Goal: Information Seeking & Learning: Learn about a topic

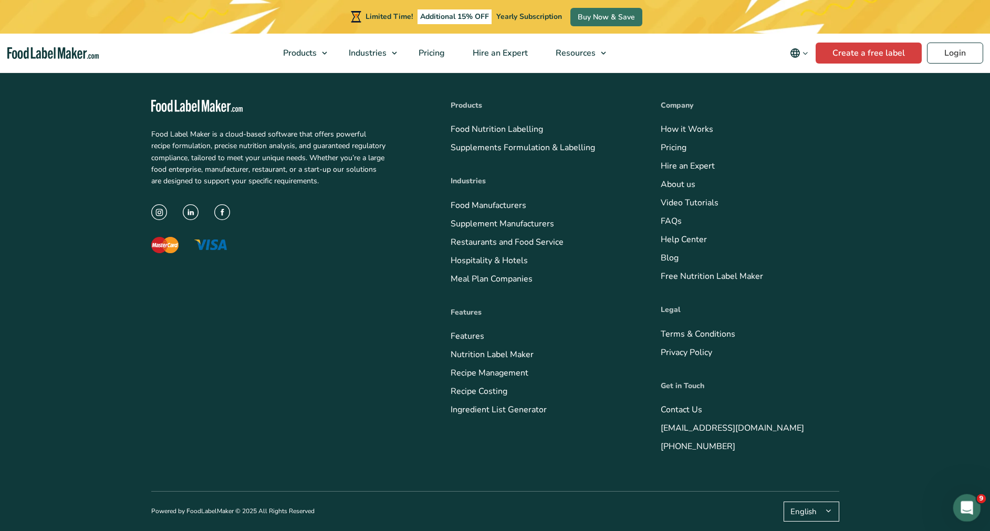
click at [965, 506] on icon "Open Intercom Messenger" at bounding box center [965, 506] width 17 height 17
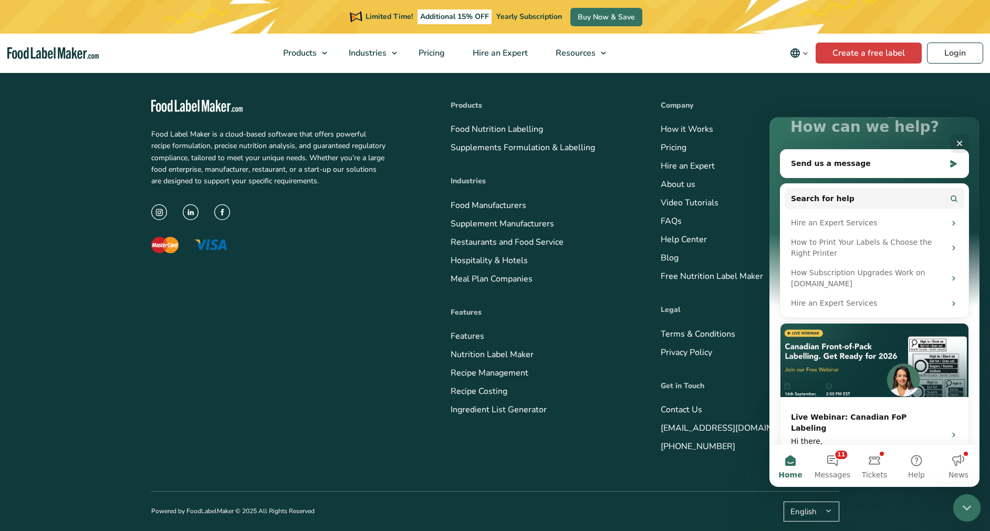
scroll to position [97, 0]
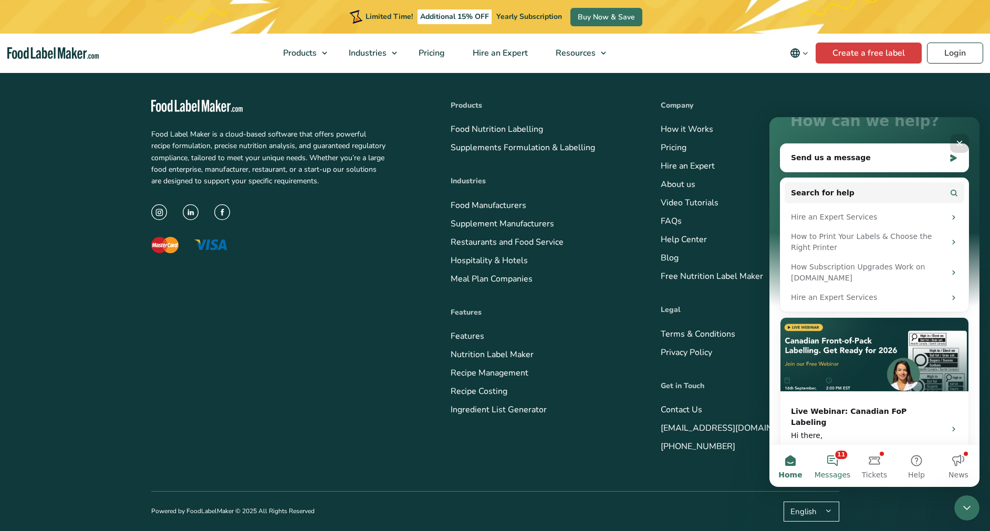
click at [834, 473] on span "Messages" at bounding box center [833, 474] width 36 height 7
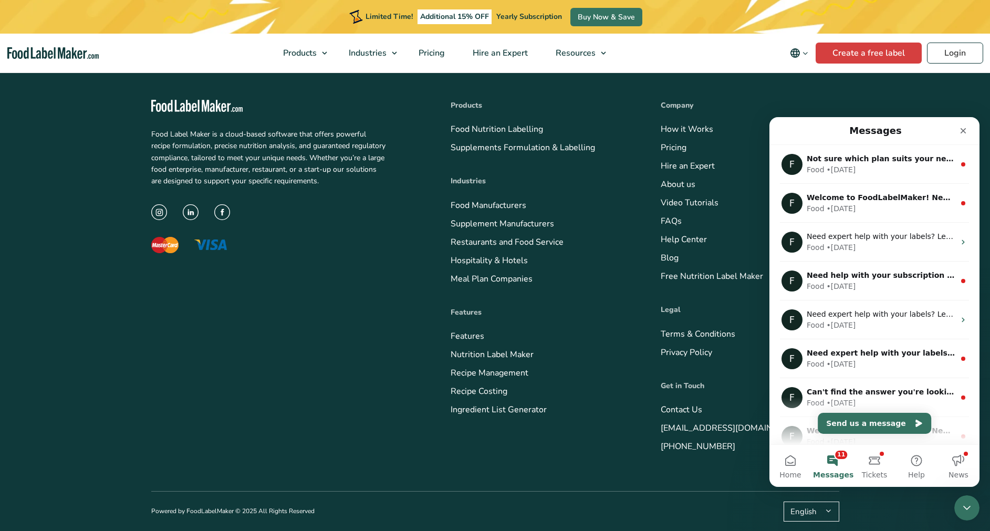
click at [806, 475] on button "Home" at bounding box center [790, 466] width 42 height 42
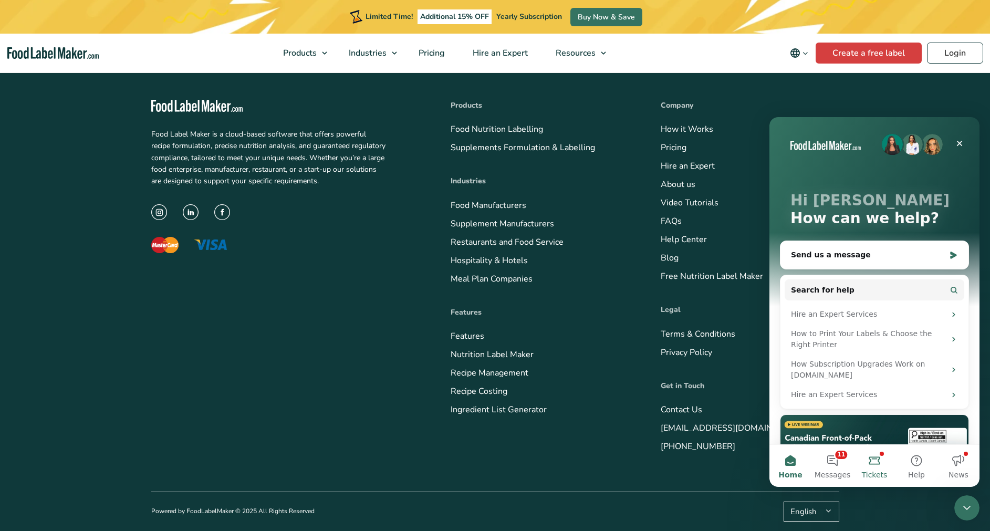
click at [872, 475] on span "Tickets" at bounding box center [875, 474] width 26 height 7
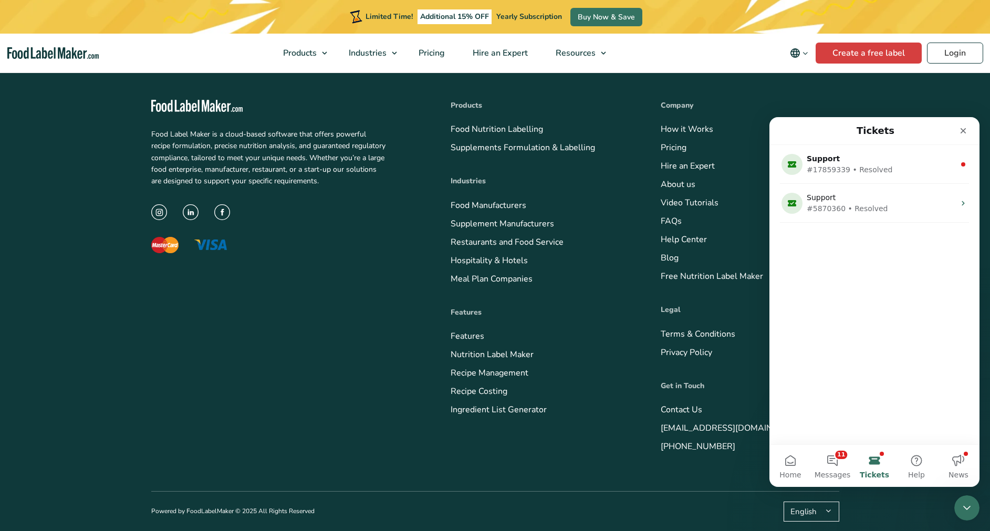
click at [812, 467] on button "11 Messages" at bounding box center [832, 466] width 42 height 42
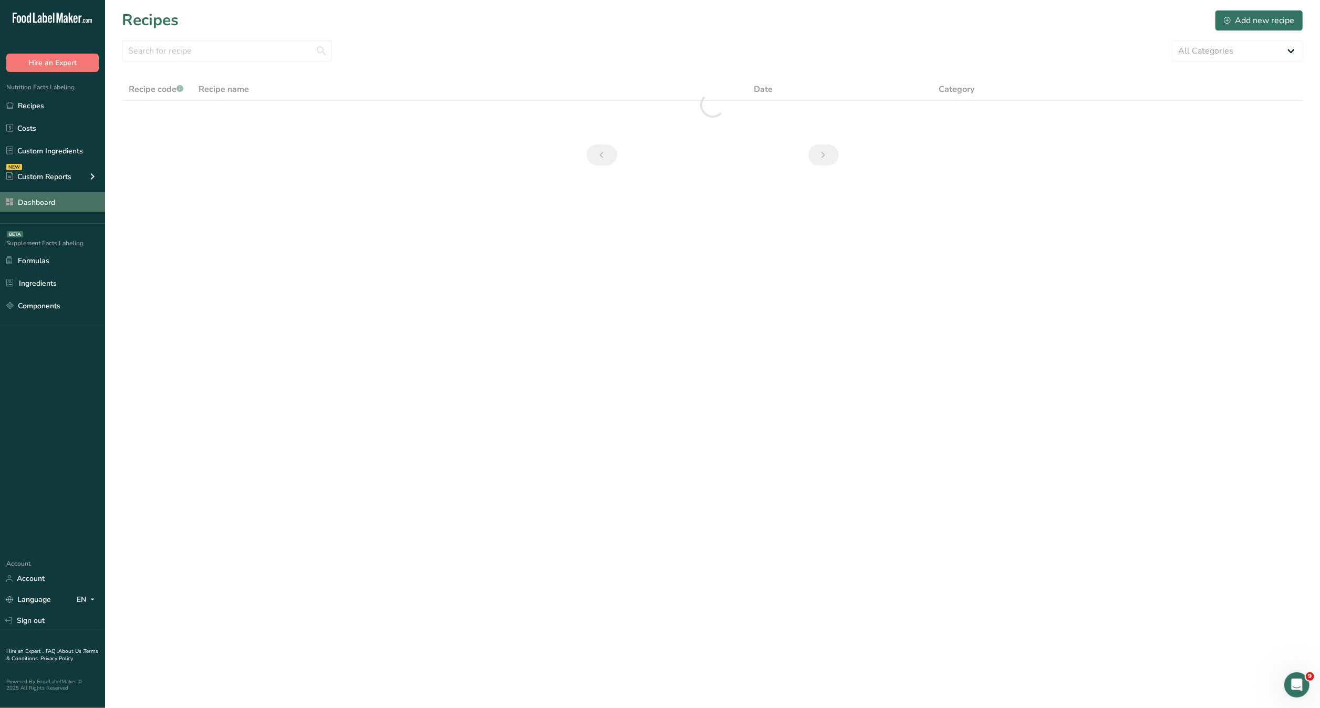
click at [36, 206] on link "Dashboard" at bounding box center [52, 202] width 105 height 20
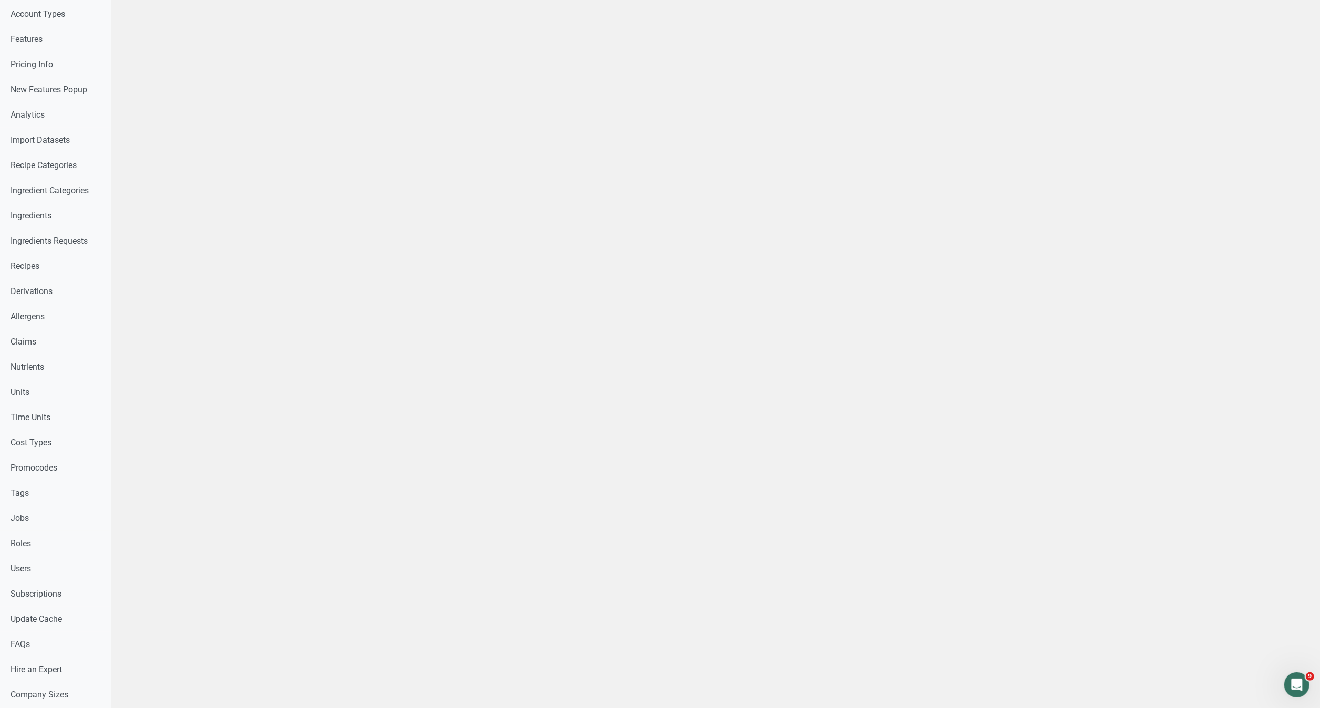
scroll to position [130, 0]
click at [49, 572] on link "Users" at bounding box center [55, 567] width 111 height 25
select select
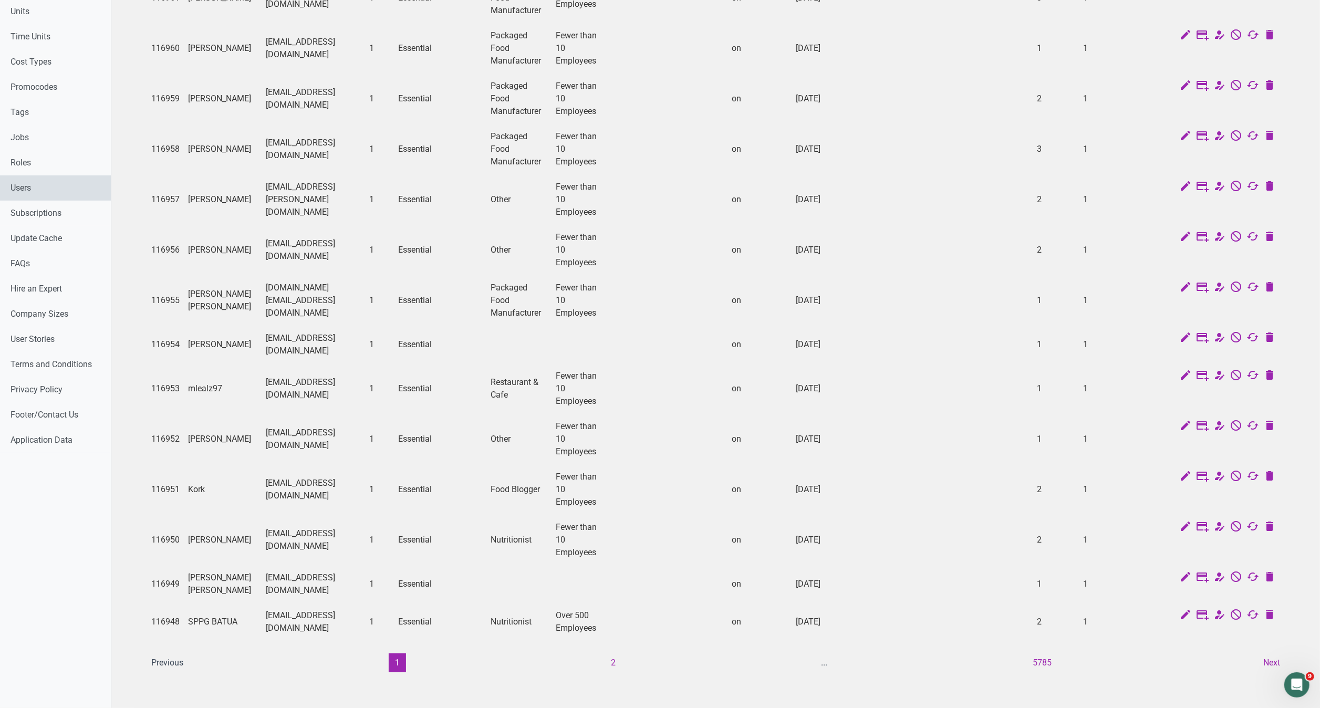
scroll to position [514, 0]
click at [614, 653] on button "2" at bounding box center [613, 662] width 17 height 19
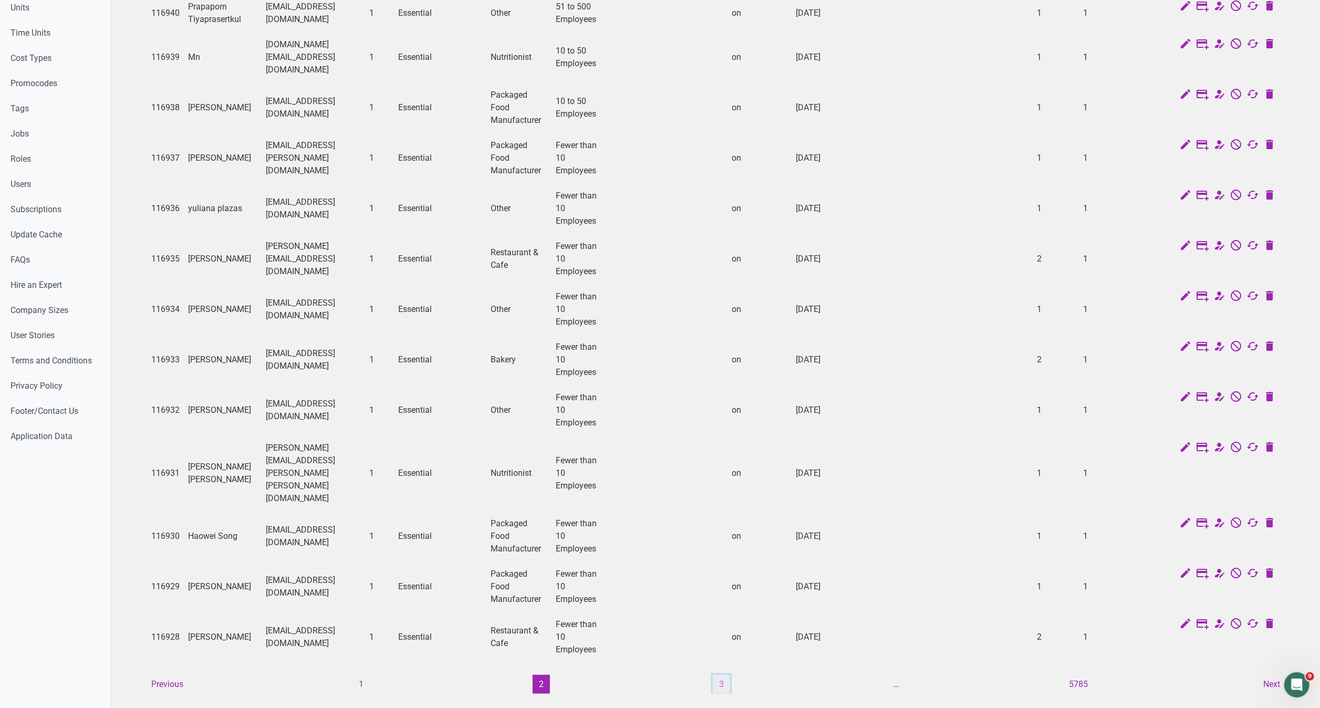
click at [725, 675] on button "3" at bounding box center [721, 684] width 17 height 19
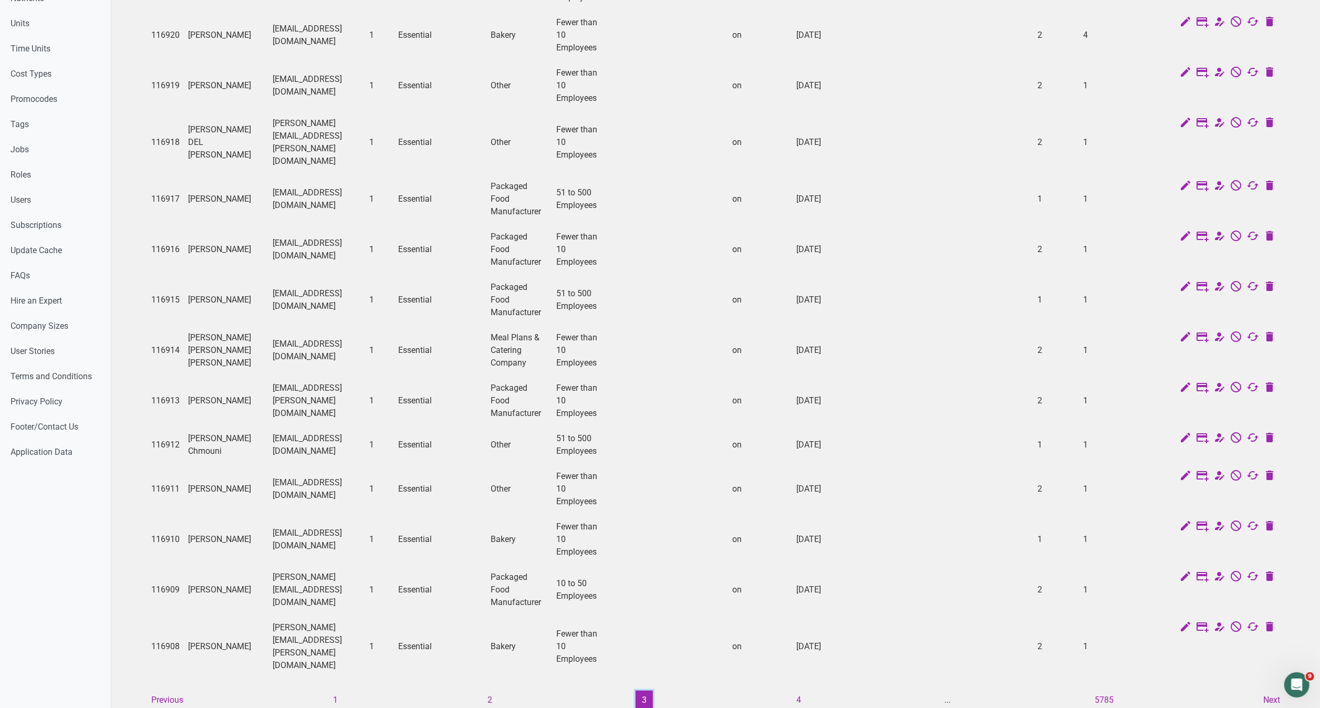
scroll to position [539, 0]
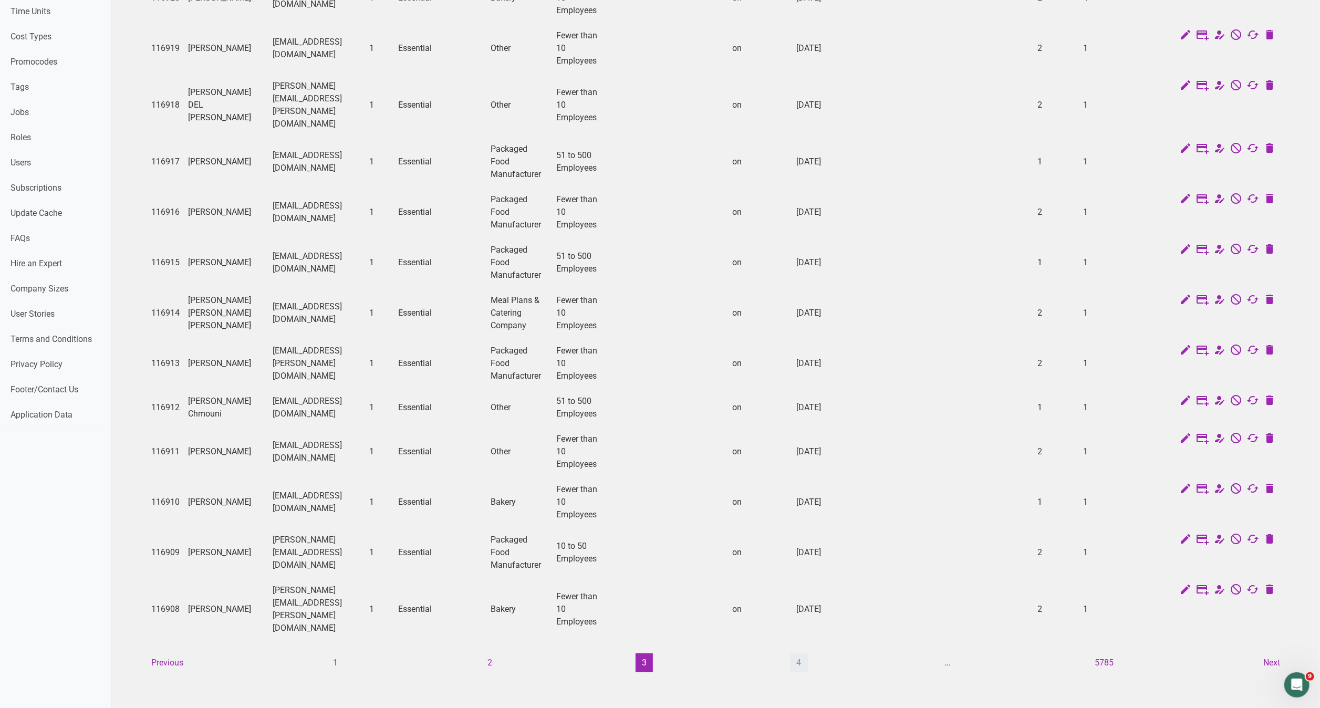
click at [799, 653] on button "4" at bounding box center [798, 662] width 17 height 19
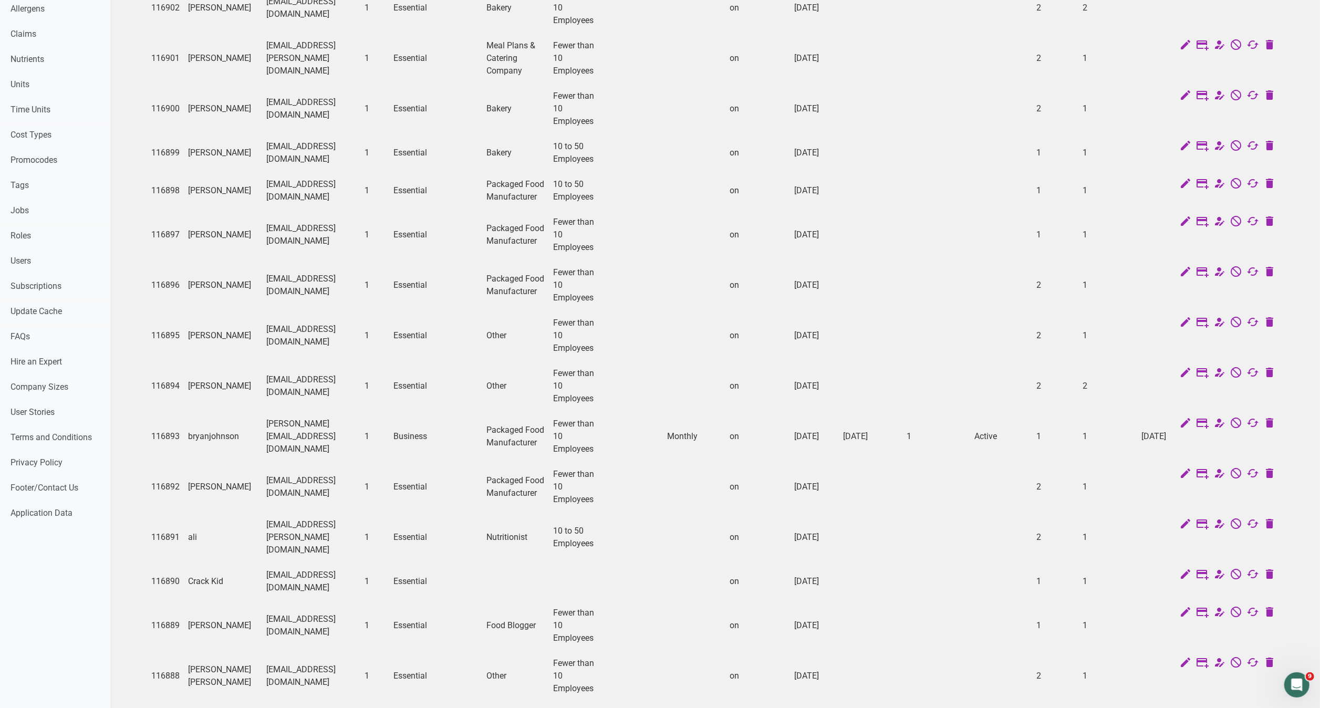
scroll to position [488, 0]
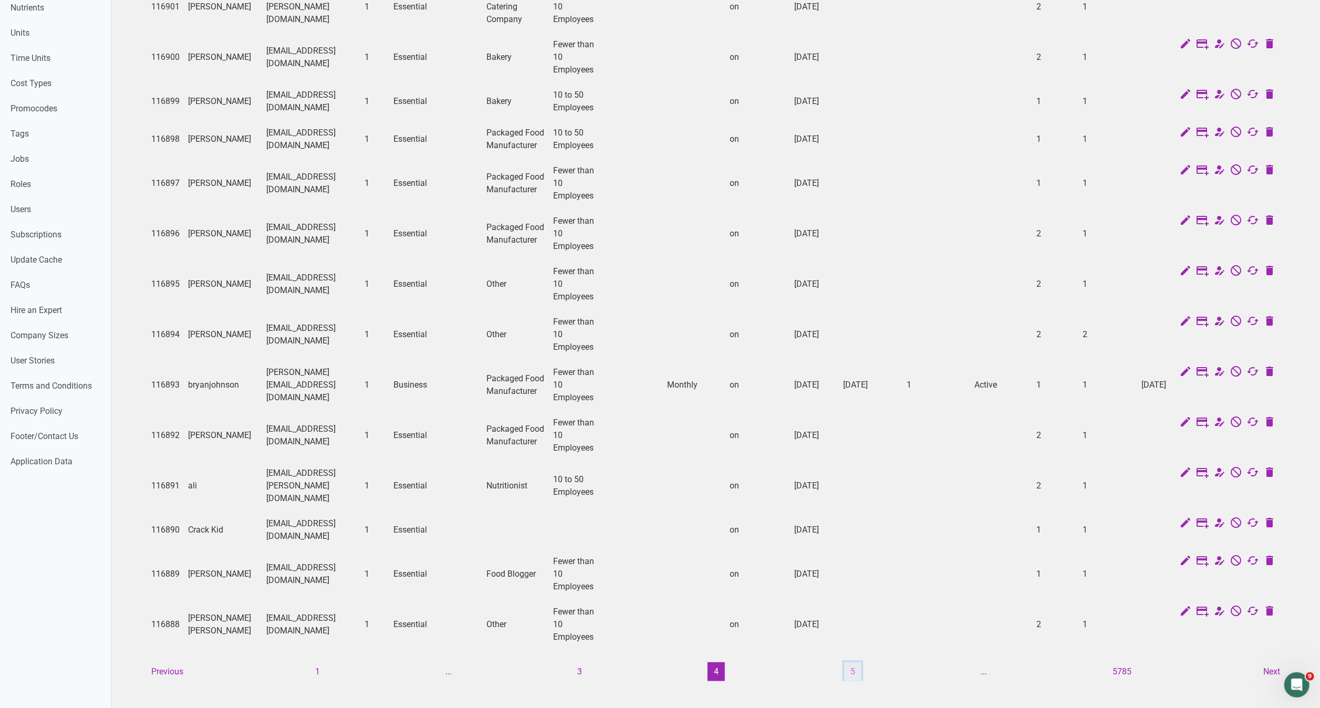
click at [853, 662] on button "5" at bounding box center [852, 671] width 17 height 19
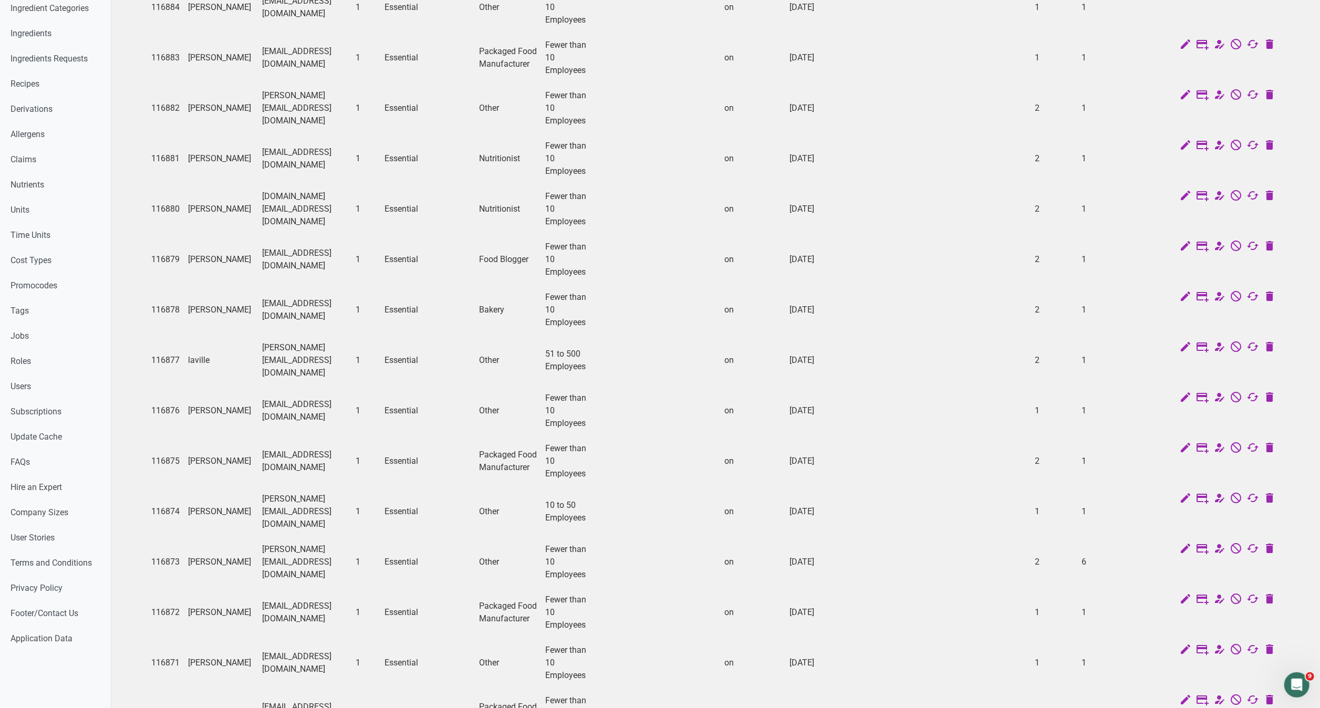
scroll to position [476, 0]
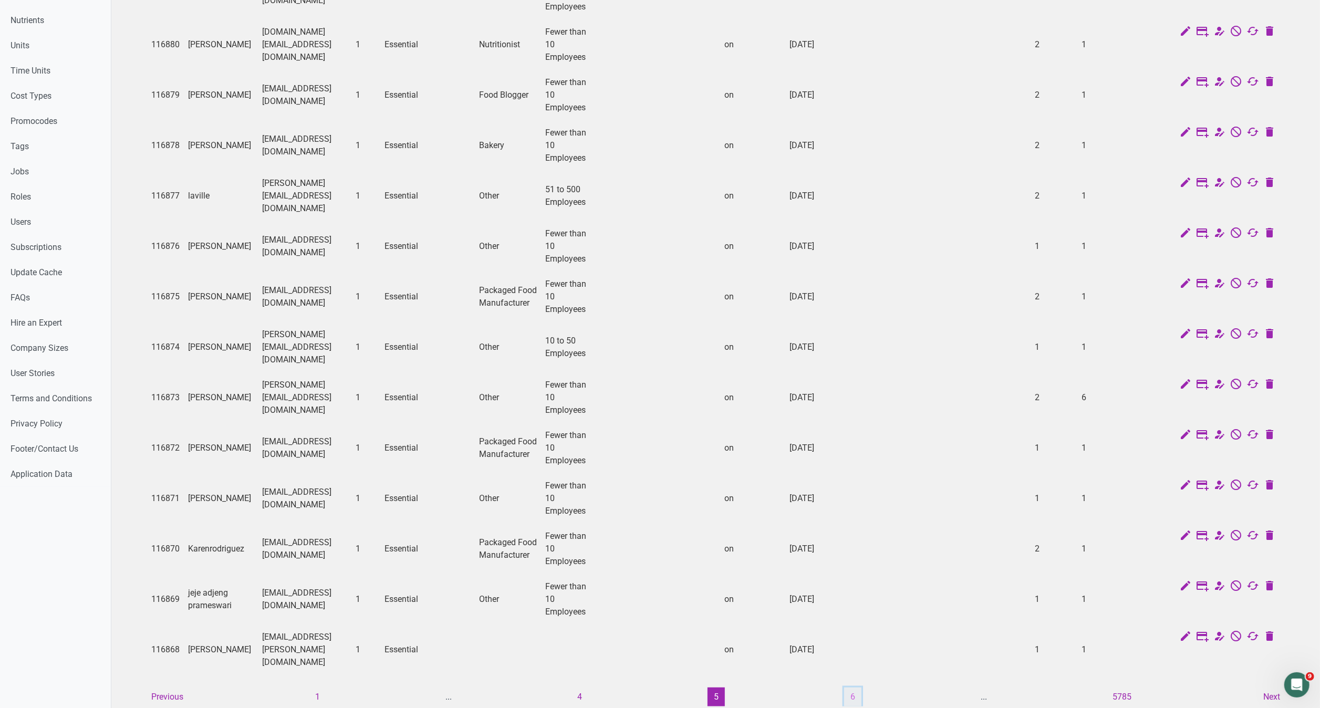
click at [853, 688] on button "6" at bounding box center [852, 697] width 17 height 19
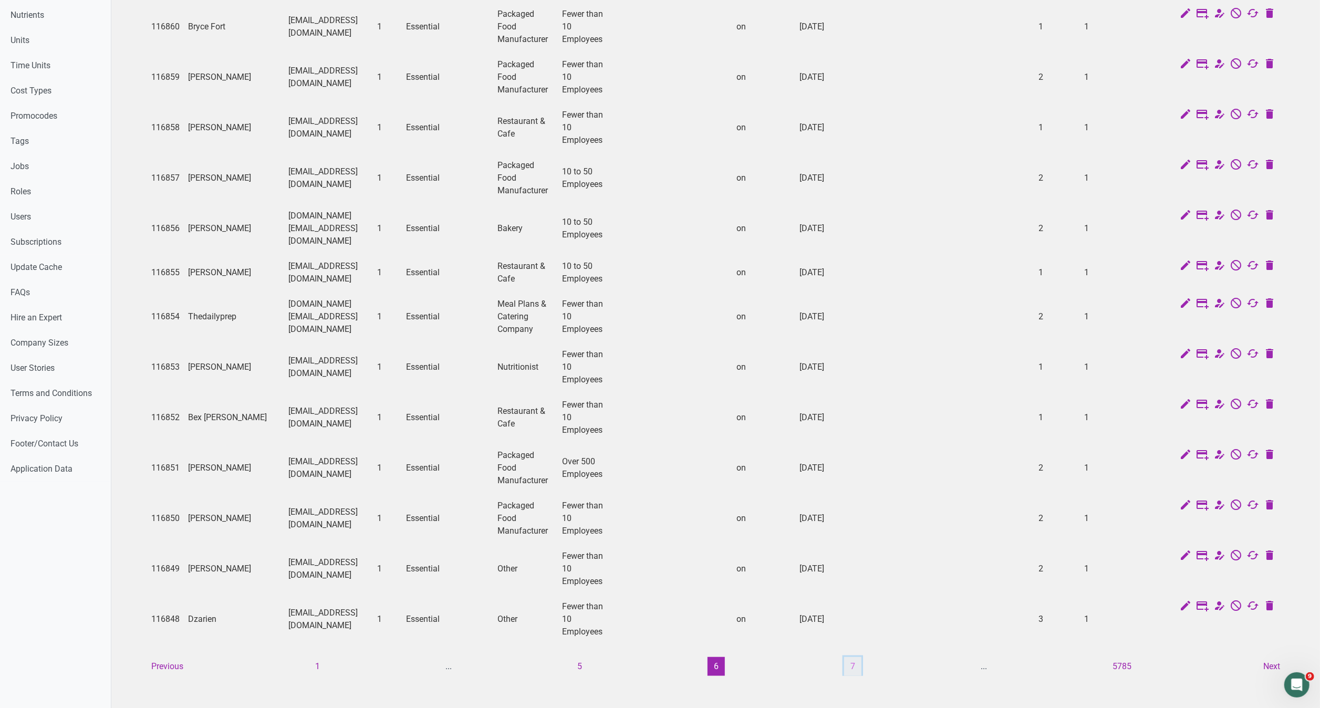
scroll to position [488, 0]
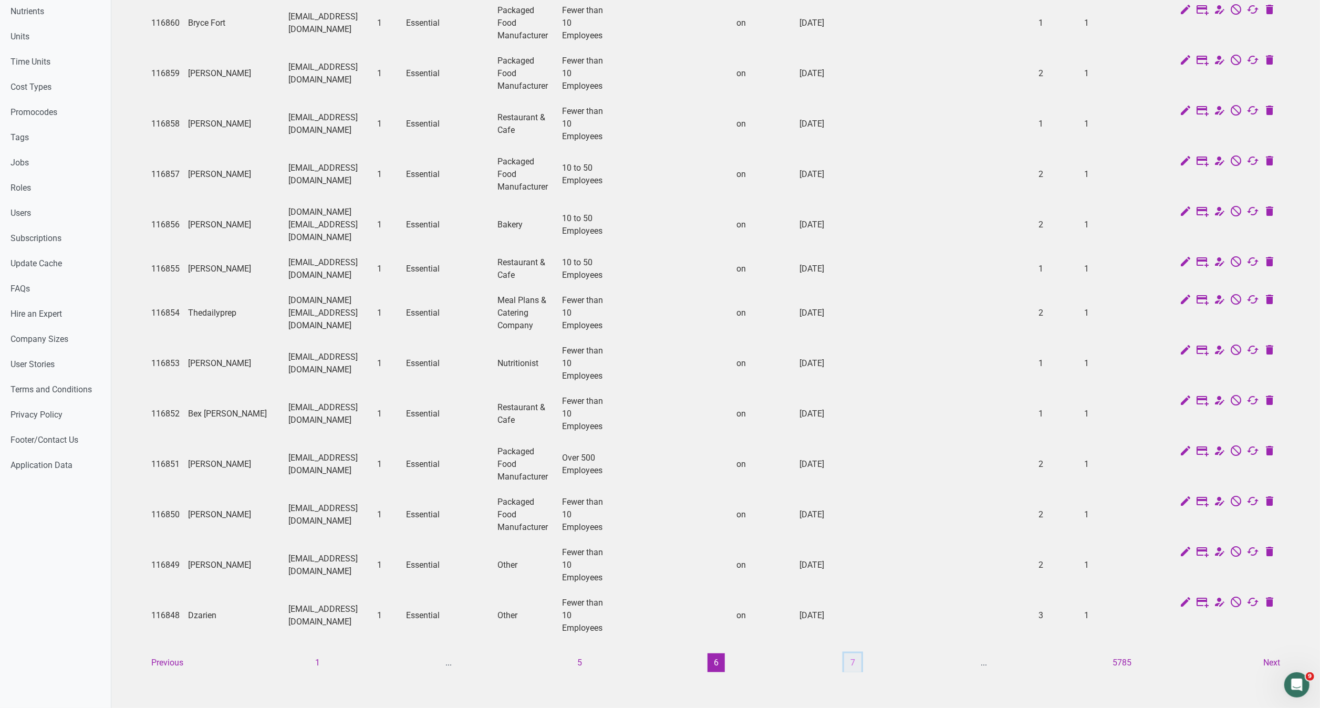
click at [849, 653] on button "7" at bounding box center [852, 662] width 17 height 19
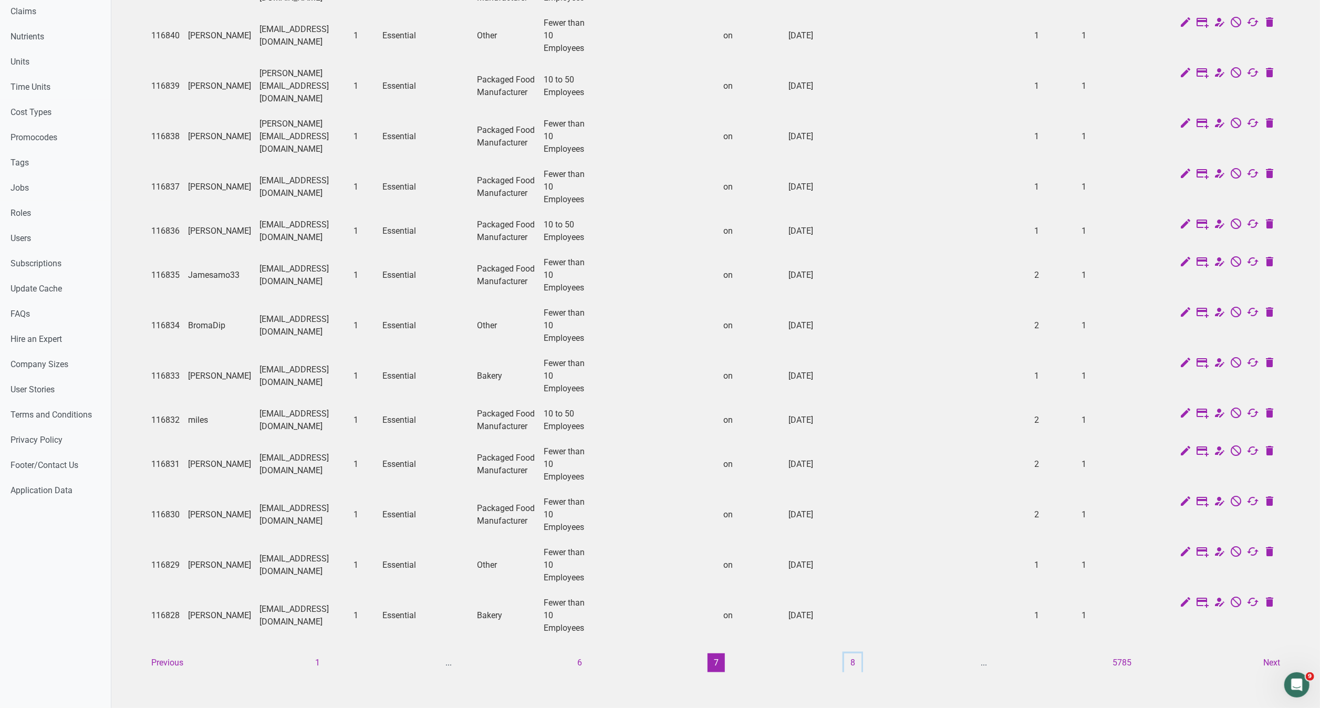
scroll to position [514, 0]
click at [853, 653] on button "8" at bounding box center [852, 662] width 17 height 19
click at [854, 653] on button "9" at bounding box center [852, 662] width 17 height 19
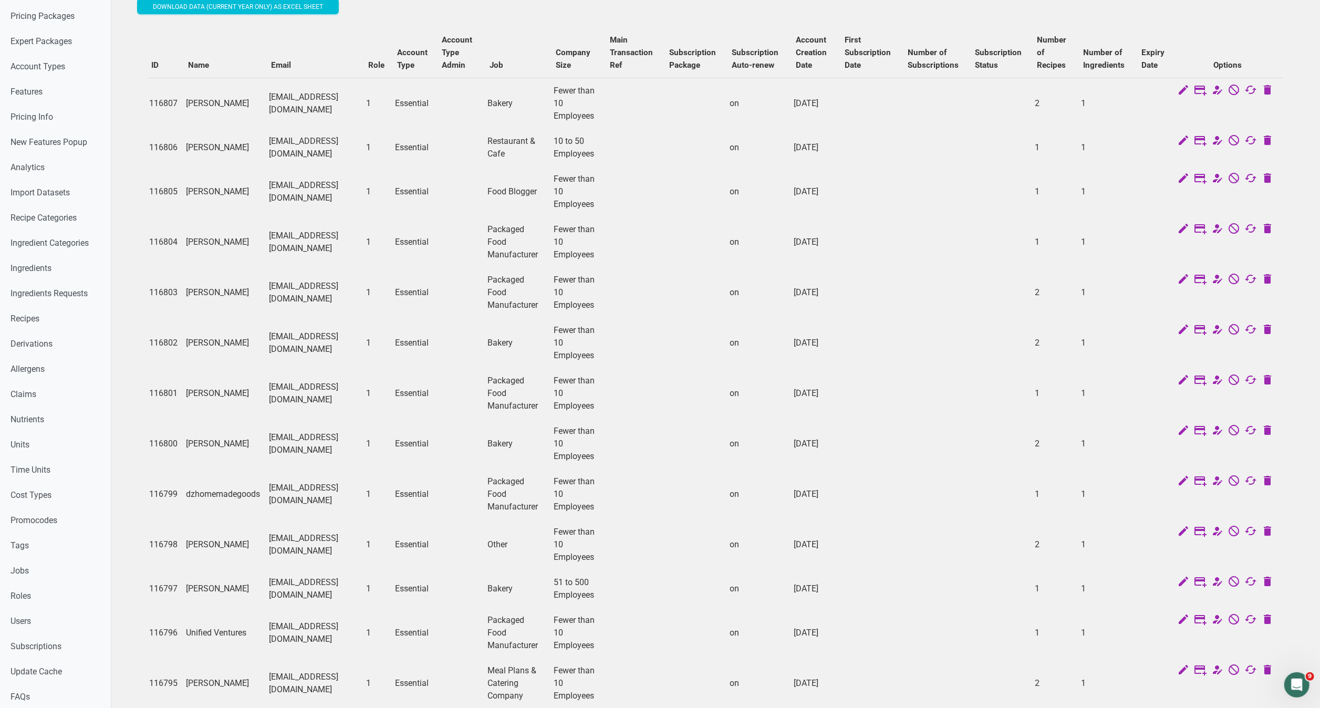
scroll to position [0, 0]
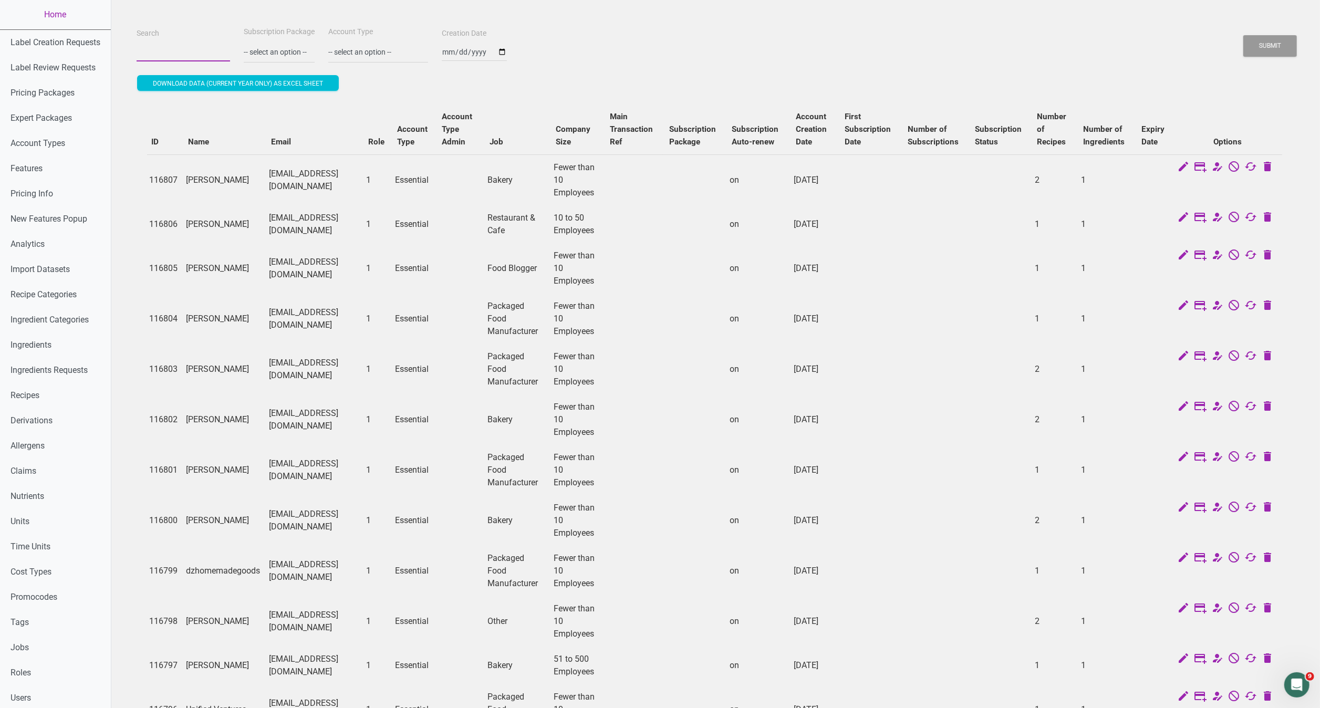
click at [160, 55] on input "Search" at bounding box center [183, 52] width 93 height 19
paste input "shamicqaroberts@gmail.com"
type input "shamicqaroberts@gmail.com"
click at [1243, 35] on button "Submit" at bounding box center [1270, 46] width 54 height 22
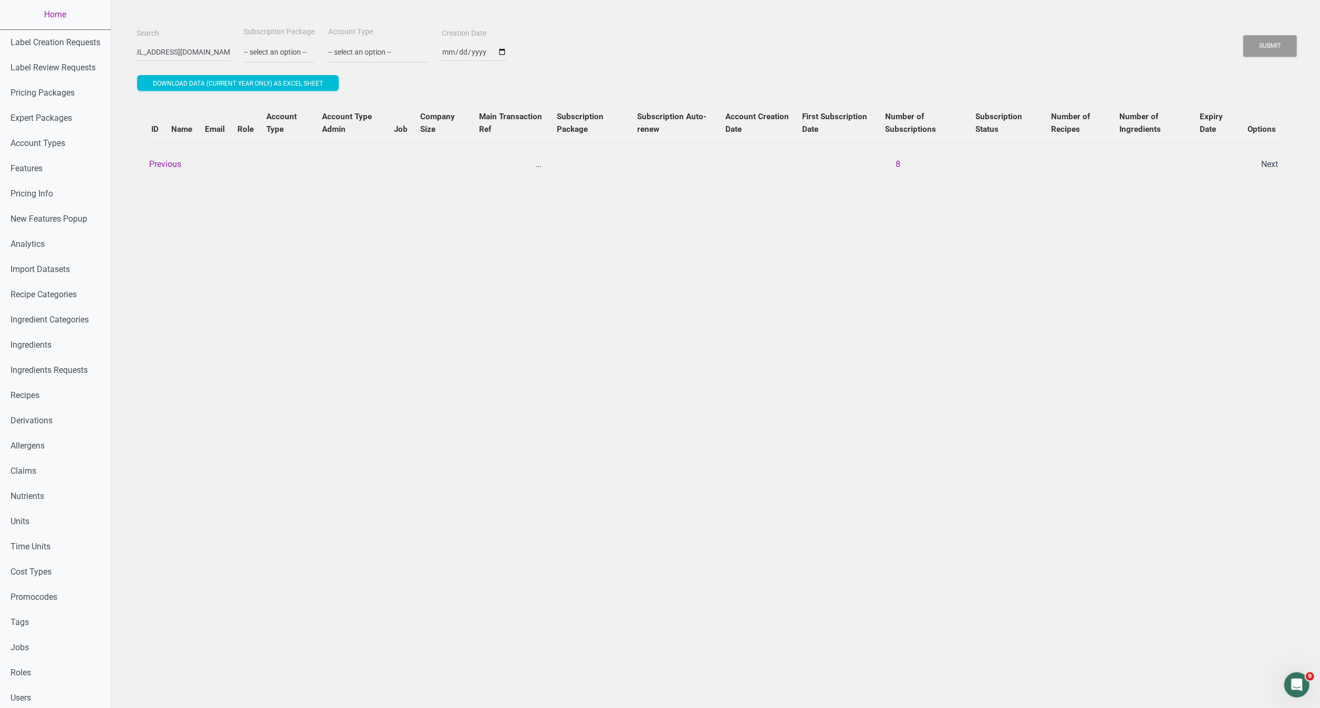
scroll to position [0, 0]
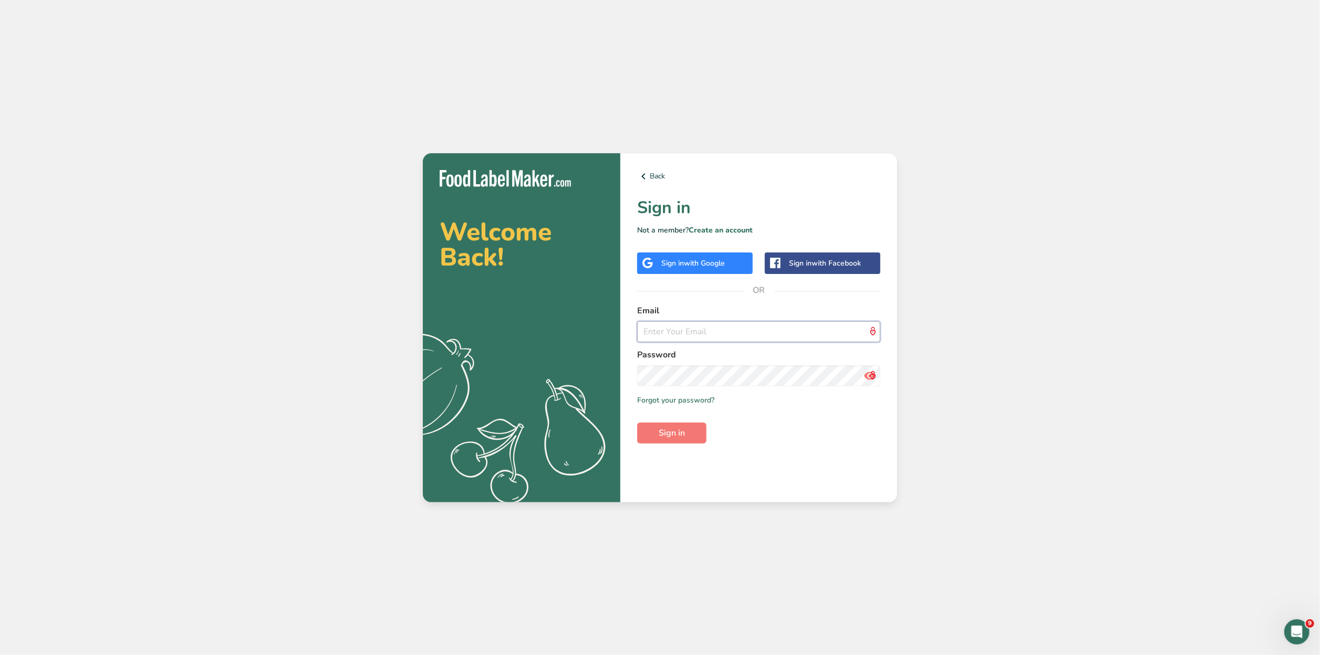
type input "maria12456@foodlabelmaker.com"
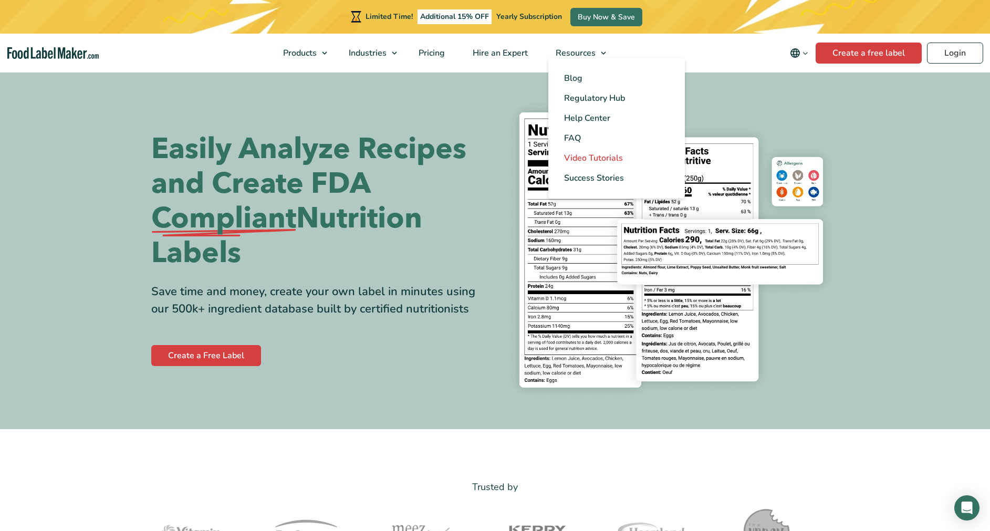
click at [621, 160] on span "Video Tutorials" at bounding box center [593, 158] width 59 height 12
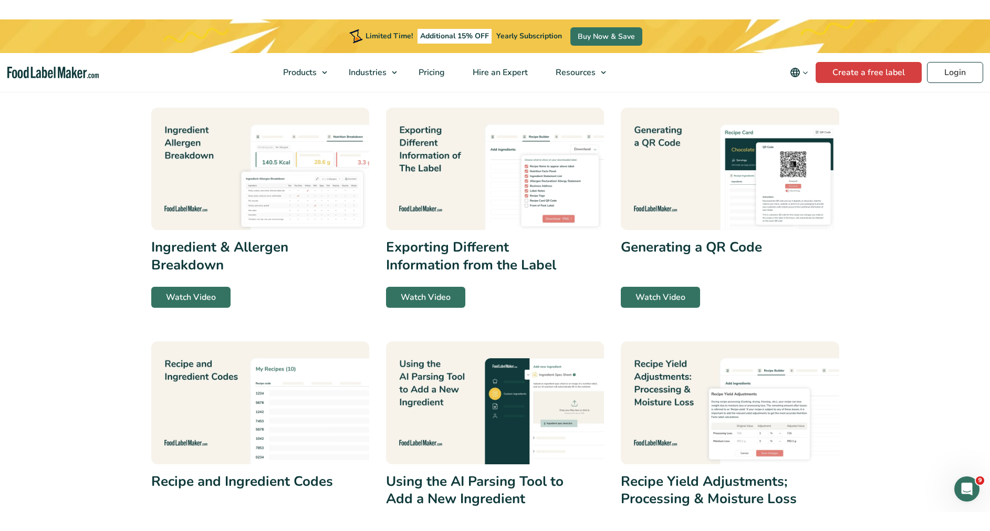
scroll to position [190, 0]
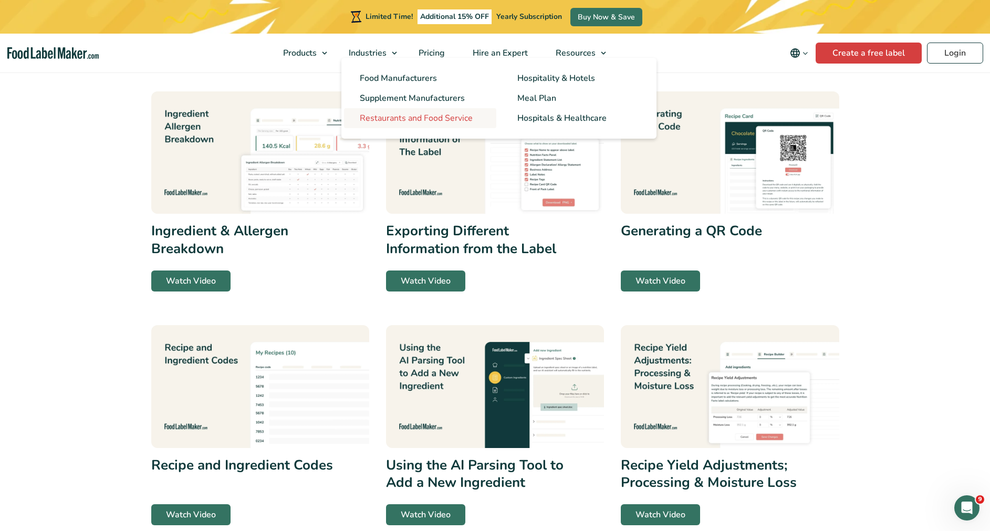
click at [397, 119] on span "Restaurants and Food Service" at bounding box center [416, 118] width 113 height 12
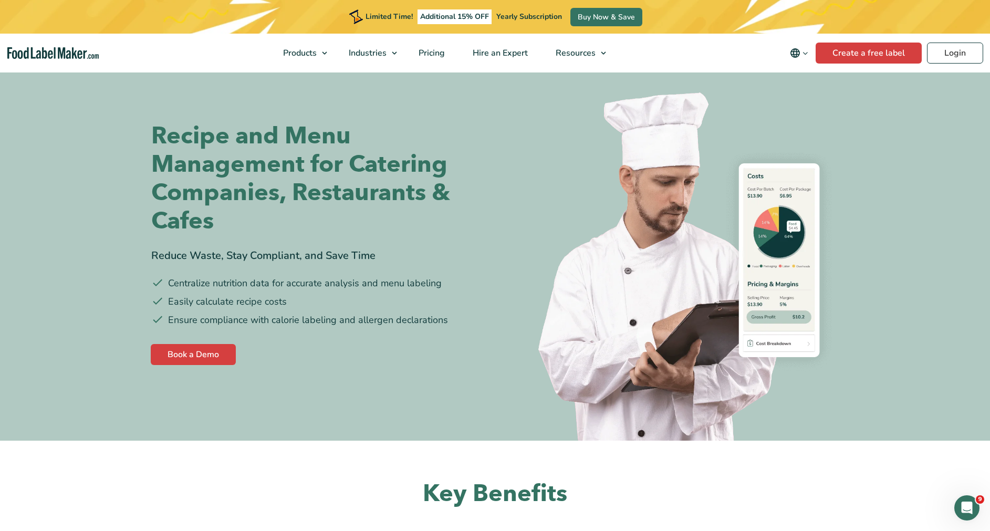
scroll to position [25, 0]
